Goal: Find specific page/section: Find specific page/section

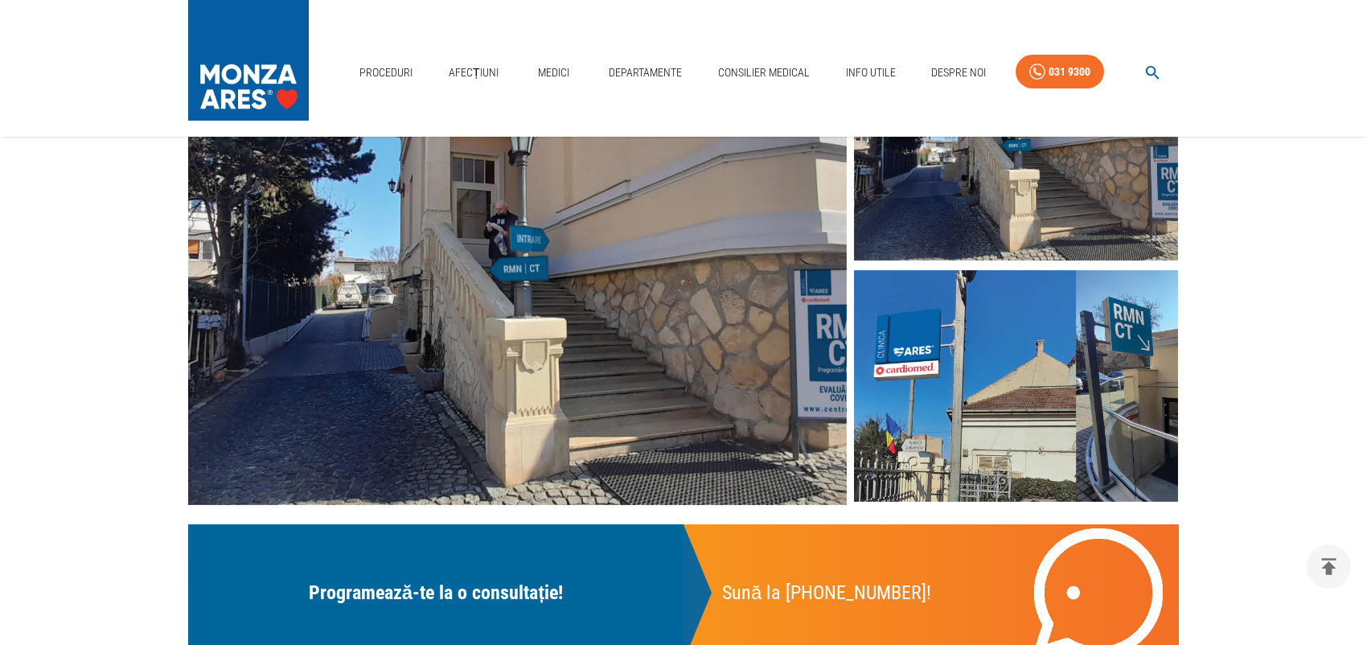
scroll to position [245, 0]
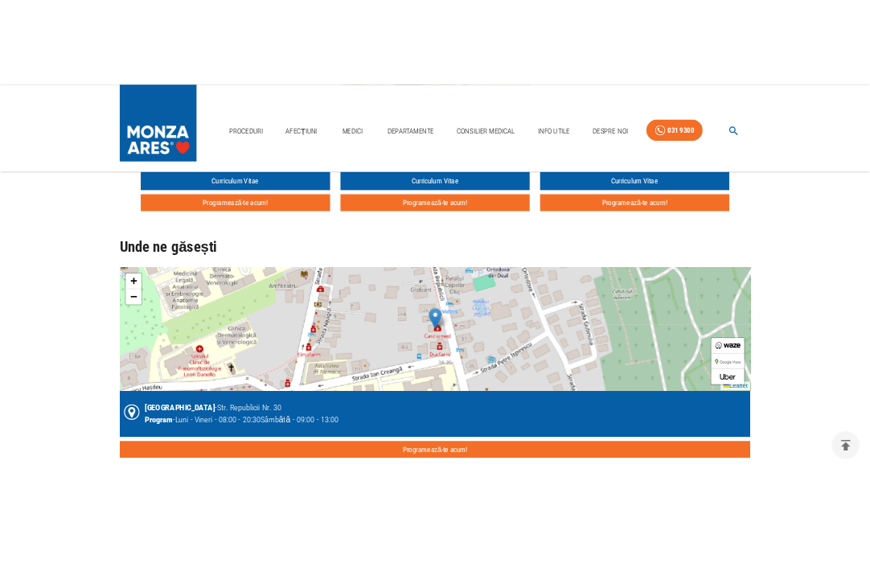
scroll to position [1124, 0]
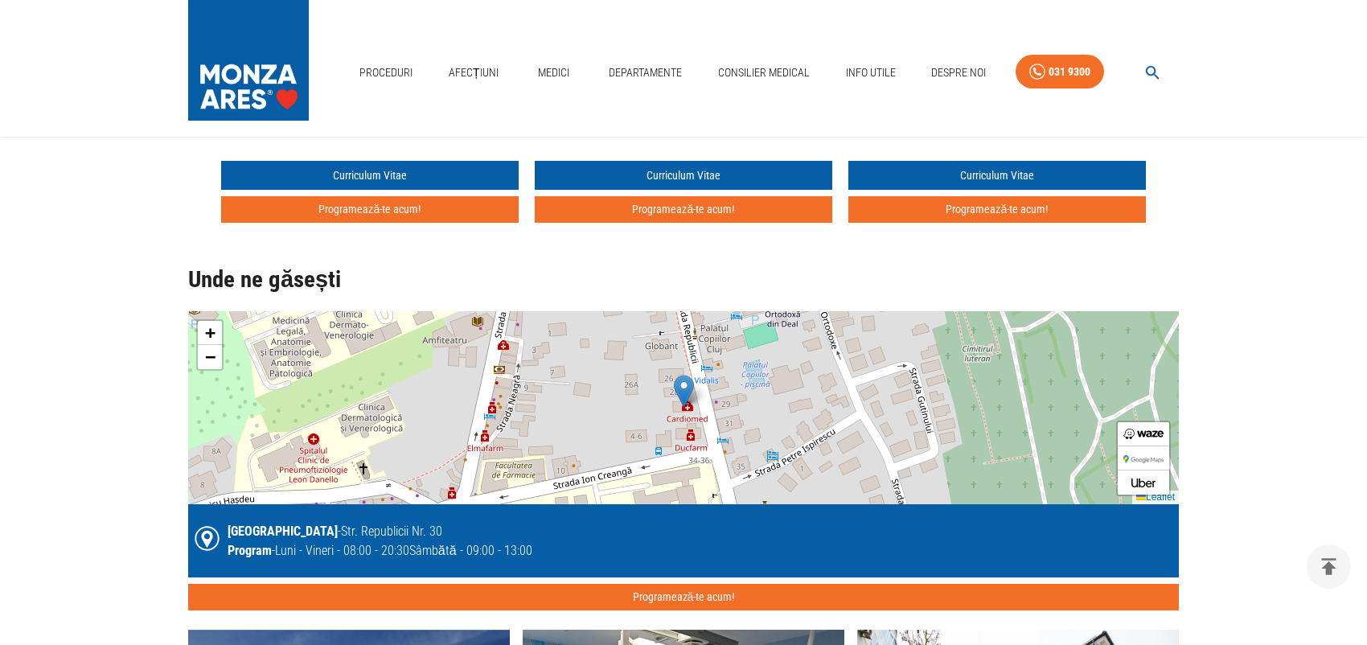
click at [720, 405] on div "+ − Leaflet" at bounding box center [683, 407] width 991 height 193
click at [222, 358] on div "+ −" at bounding box center [209, 344] width 27 height 51
click at [214, 358] on span "−" at bounding box center [210, 357] width 10 height 20
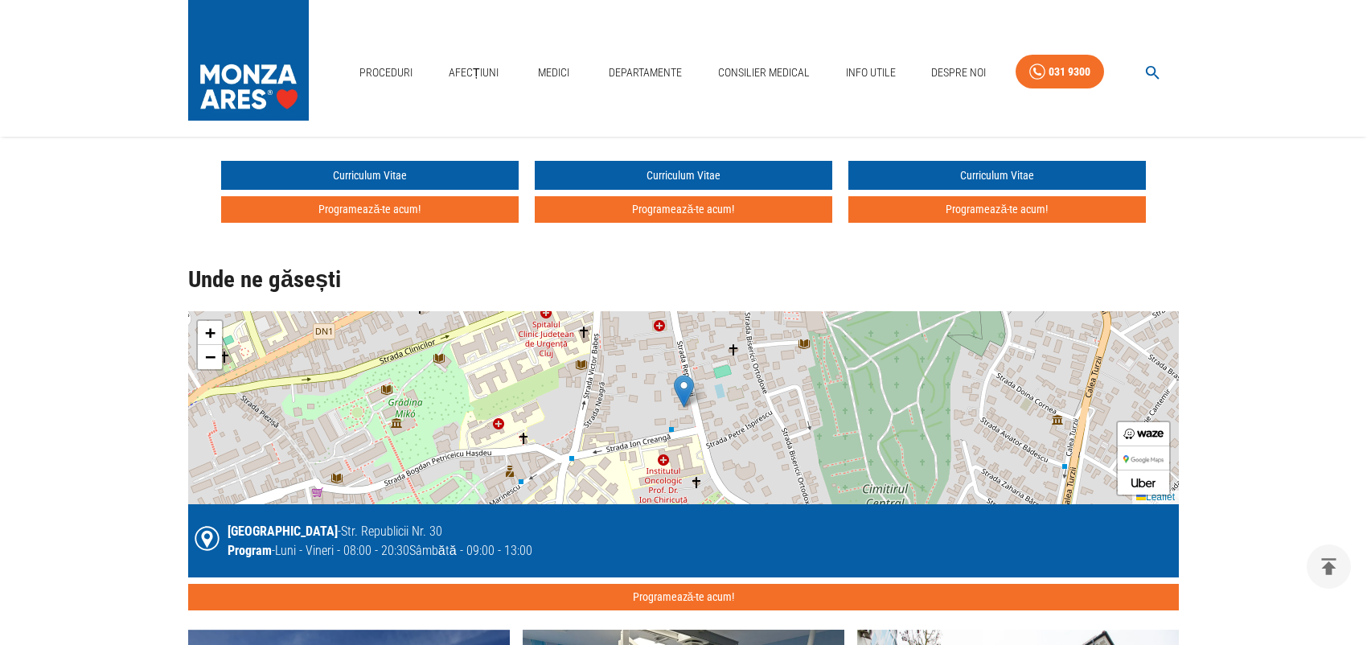
click at [676, 378] on img at bounding box center [684, 391] width 20 height 33
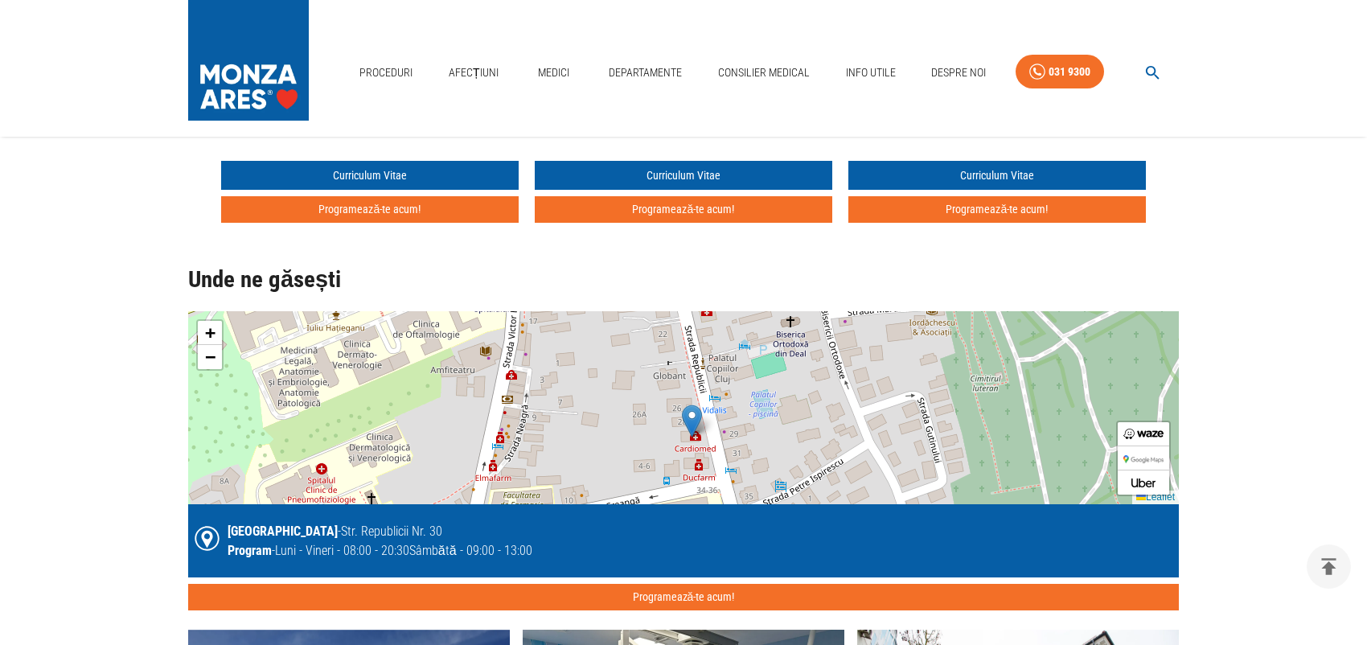
click at [676, 378] on div "+ − Leaflet" at bounding box center [683, 407] width 991 height 193
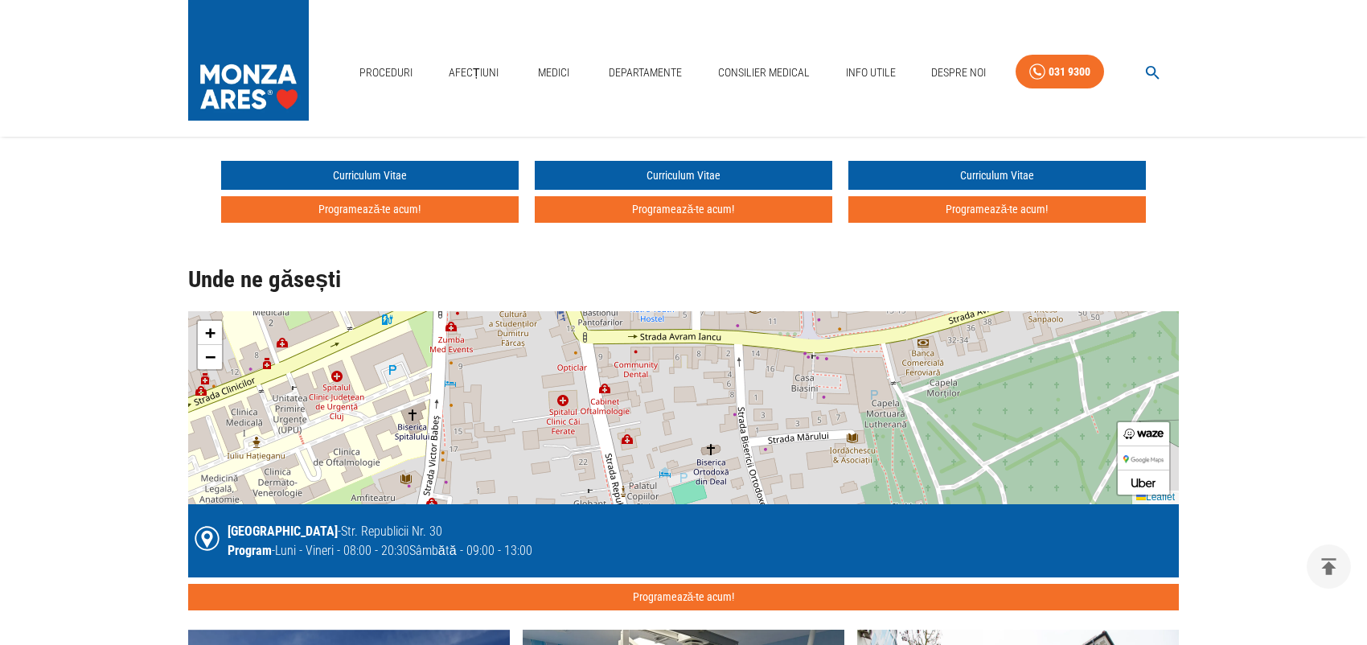
drag, startPoint x: 758, startPoint y: 377, endPoint x: 678, endPoint y: 505, distance: 150.7
click at [678, 505] on div "+ − Leaflet [GEOGRAPHIC_DATA] - Str. Republicii Nr. 30 Program - Luni - Vineri …" at bounding box center [683, 460] width 991 height 299
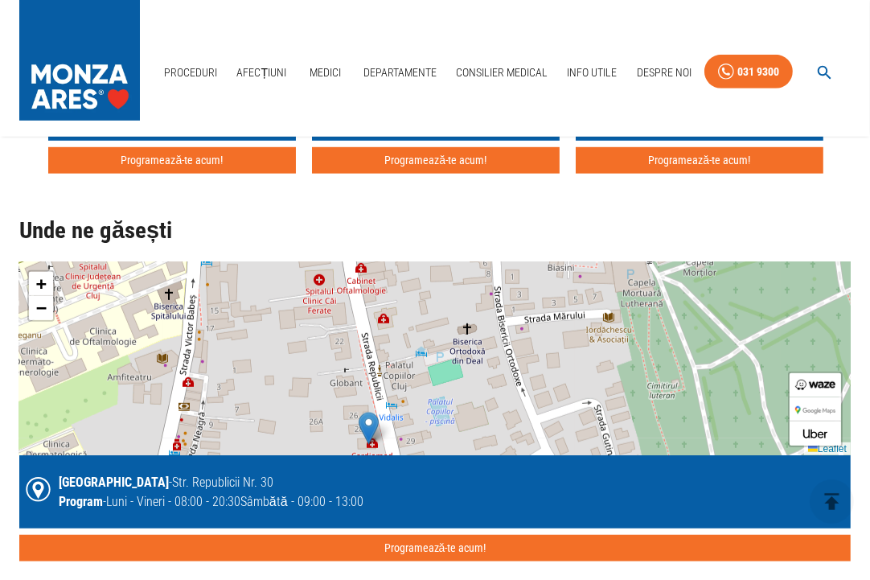
drag, startPoint x: 414, startPoint y: 387, endPoint x: 419, endPoint y: 315, distance: 71.7
click at [419, 315] on div "+ − Leaflet" at bounding box center [435, 358] width 832 height 193
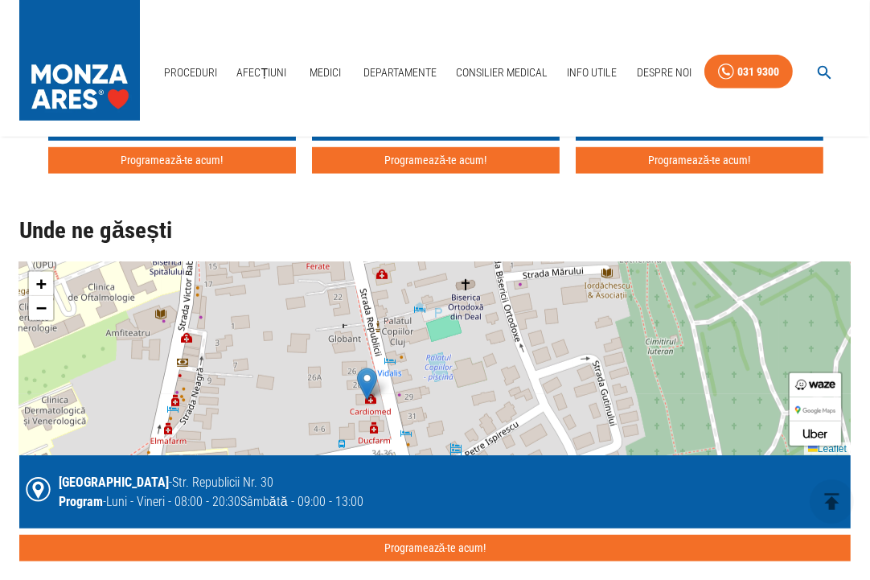
drag, startPoint x: 460, startPoint y: 372, endPoint x: 458, endPoint y: 327, distance: 44.3
click at [458, 327] on div "+ − Leaflet" at bounding box center [435, 358] width 832 height 193
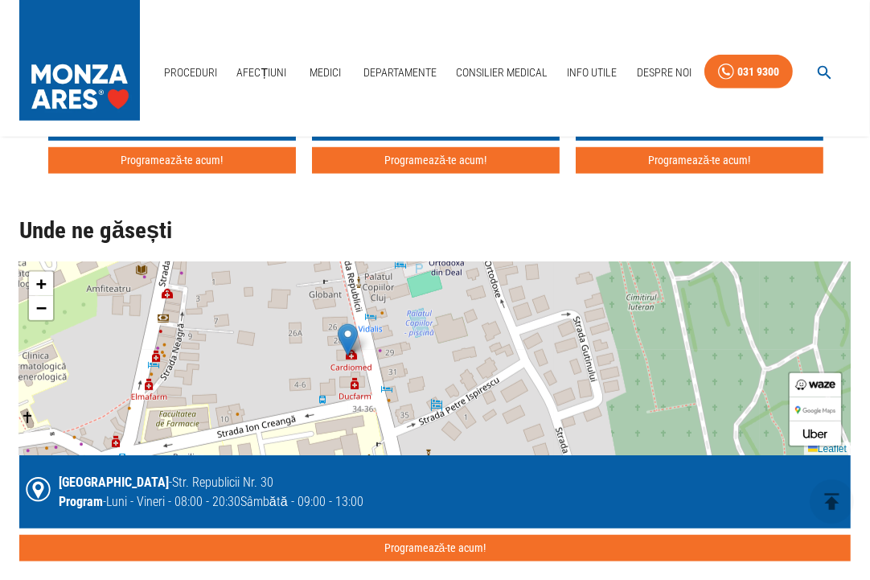
drag, startPoint x: 441, startPoint y: 378, endPoint x: 421, endPoint y: 334, distance: 48.3
click at [421, 334] on div "+ − Leaflet" at bounding box center [435, 358] width 832 height 193
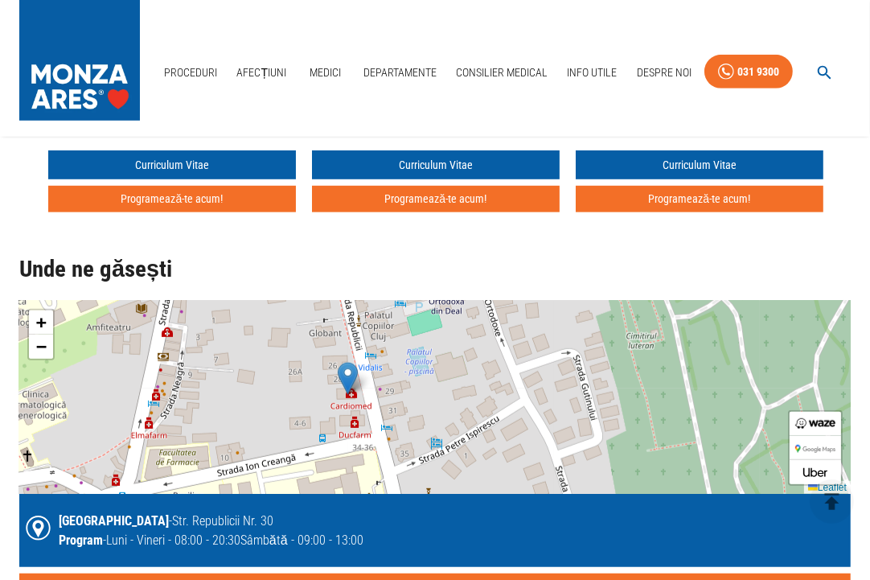
scroll to position [1167, 0]
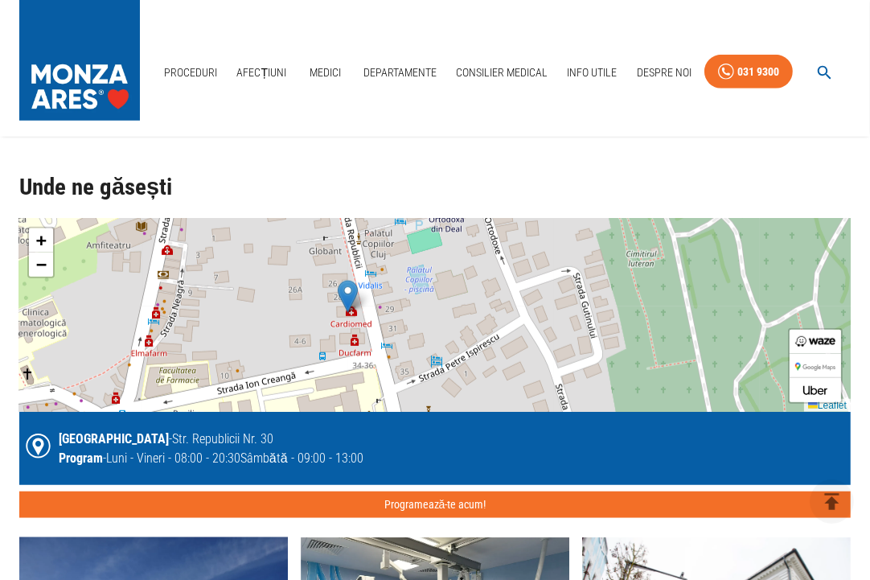
click at [355, 349] on div "+ − Leaflet" at bounding box center [435, 315] width 832 height 193
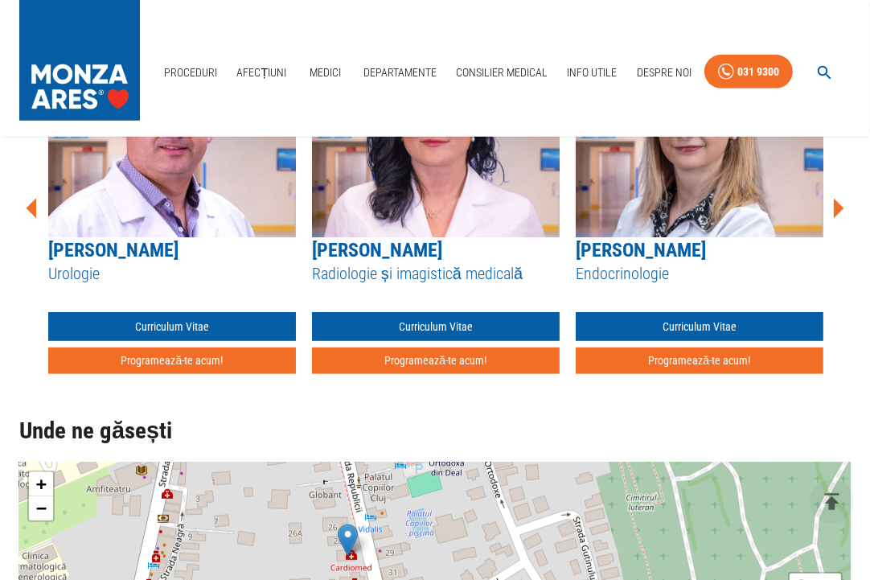
scroll to position [1131, 0]
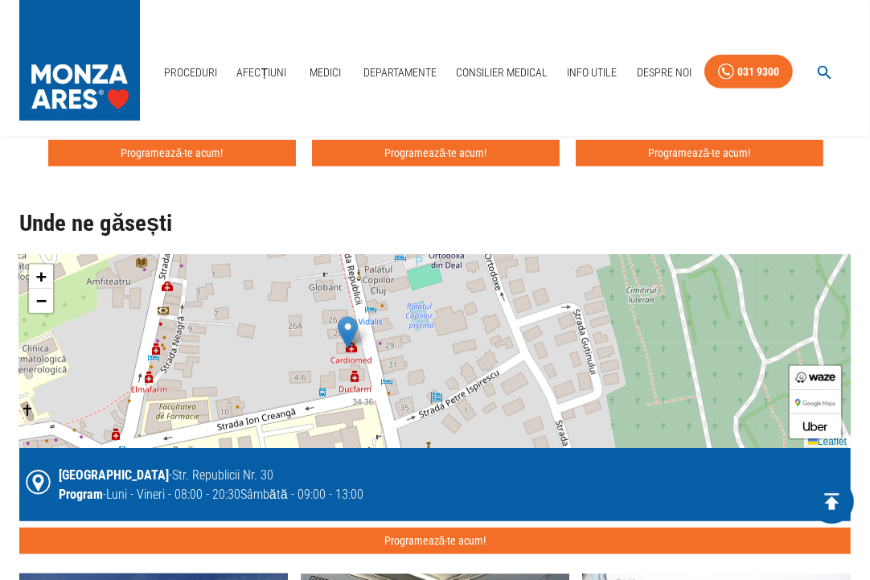
click at [828, 497] on icon "delete" at bounding box center [832, 501] width 25 height 25
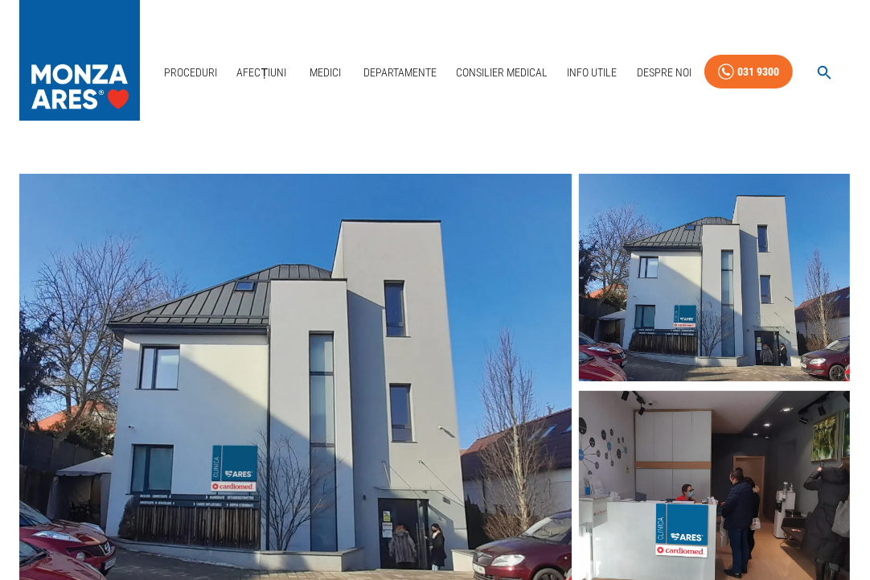
scroll to position [0, 0]
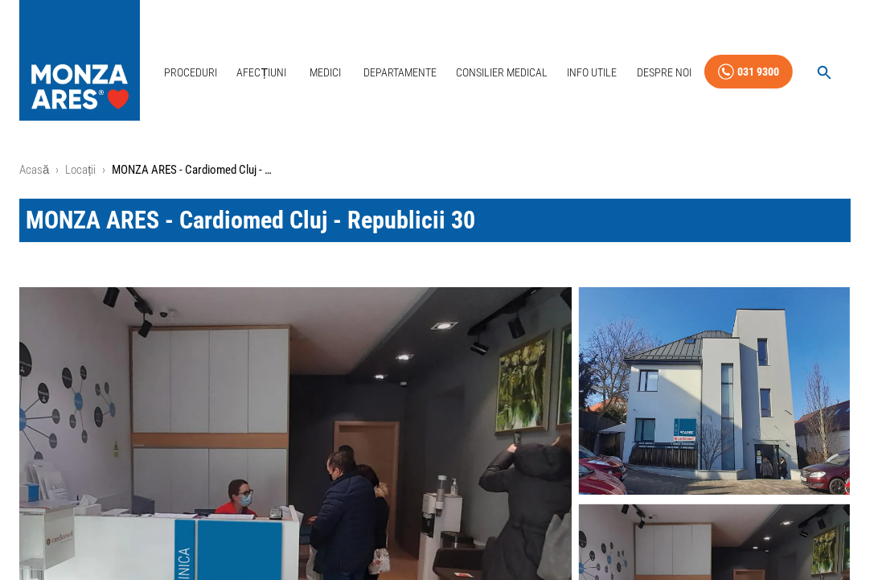
click at [656, 425] on img at bounding box center [714, 390] width 271 height 208
